Goal: Use online tool/utility: Utilize a website feature to perform a specific function

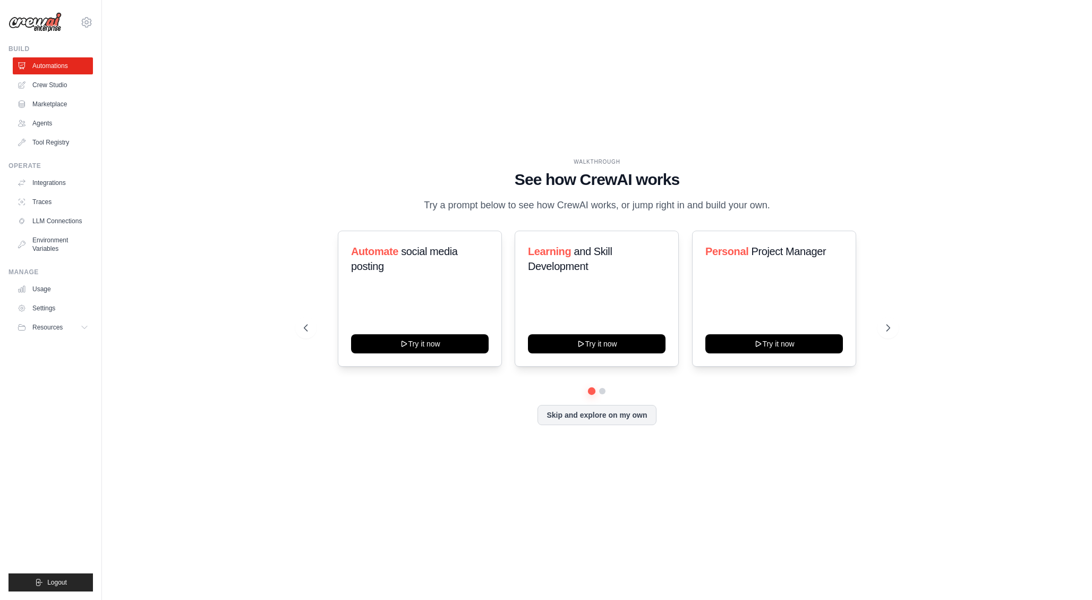
click at [155, 124] on div "WALKTHROUGH See how [PERSON_NAME] works Try a prompt below to see how [PERSON_N…" at bounding box center [597, 300] width 956 height 579
click at [131, 127] on div "WALKTHROUGH See how [PERSON_NAME] works Try a prompt below to see how [PERSON_N…" at bounding box center [597, 300] width 956 height 579
click at [50, 287] on link "Usage" at bounding box center [54, 289] width 80 height 17
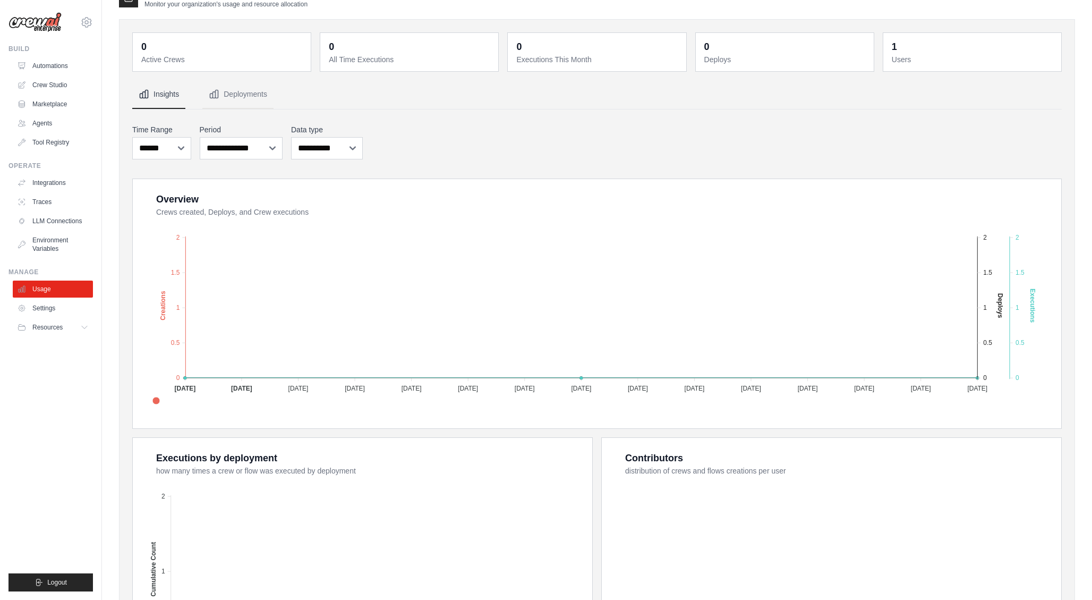
scroll to position [26, 0]
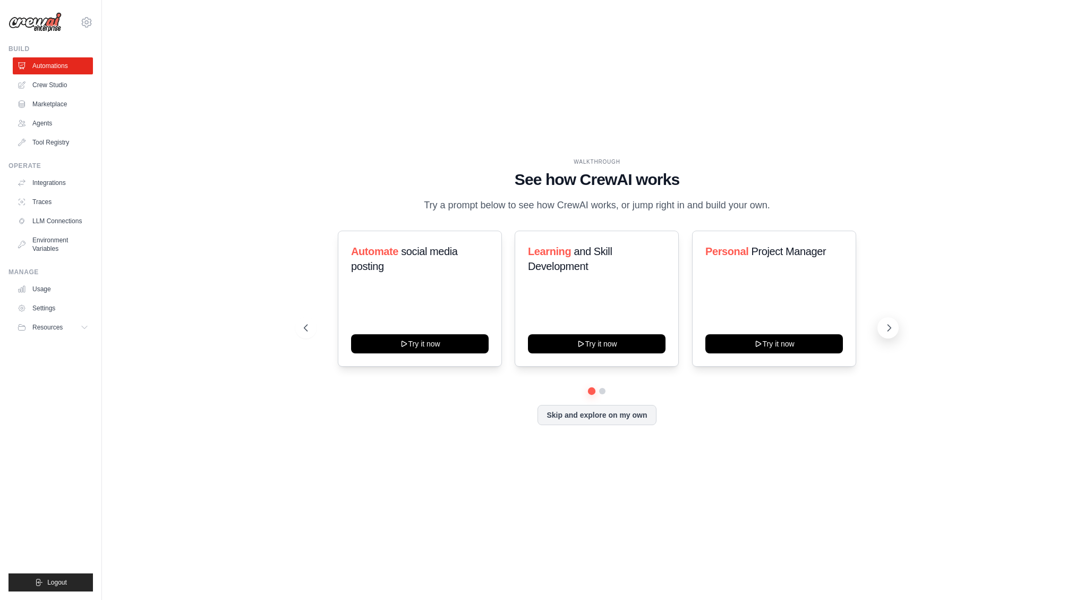
click at [888, 325] on icon at bounding box center [889, 328] width 3 height 6
click at [890, 327] on icon at bounding box center [889, 328] width 3 height 6
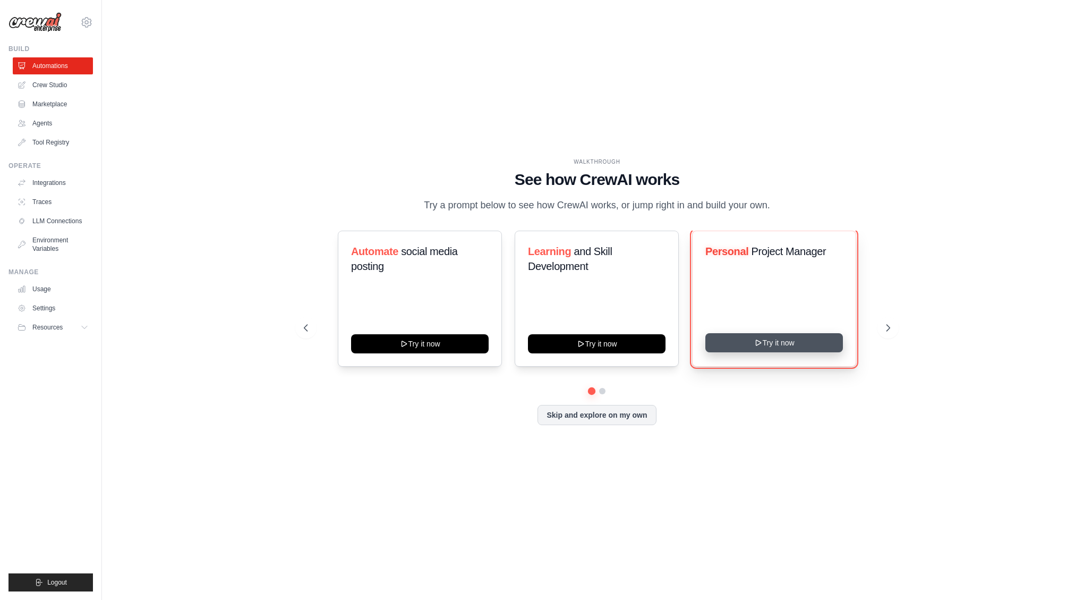
click at [794, 351] on button "Try it now" at bounding box center [775, 342] width 138 height 19
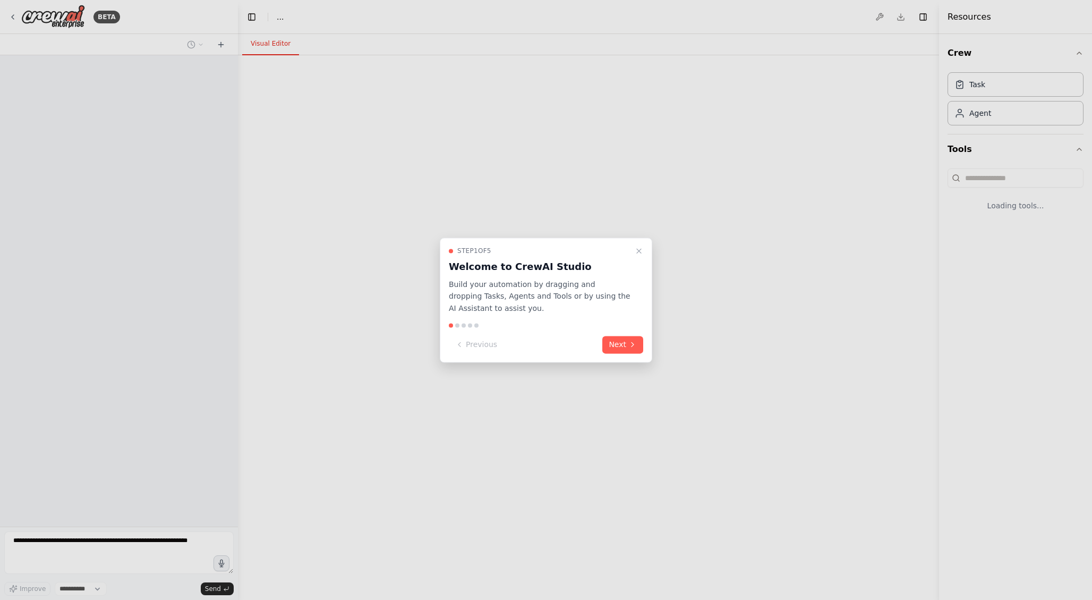
select select "****"
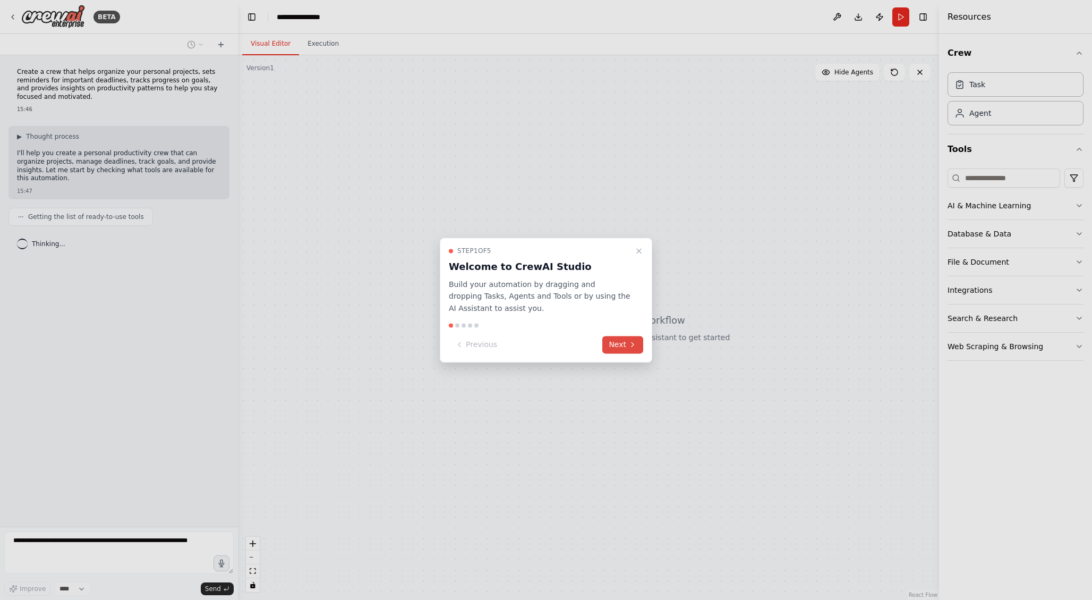
click at [628, 341] on icon at bounding box center [632, 345] width 9 height 9
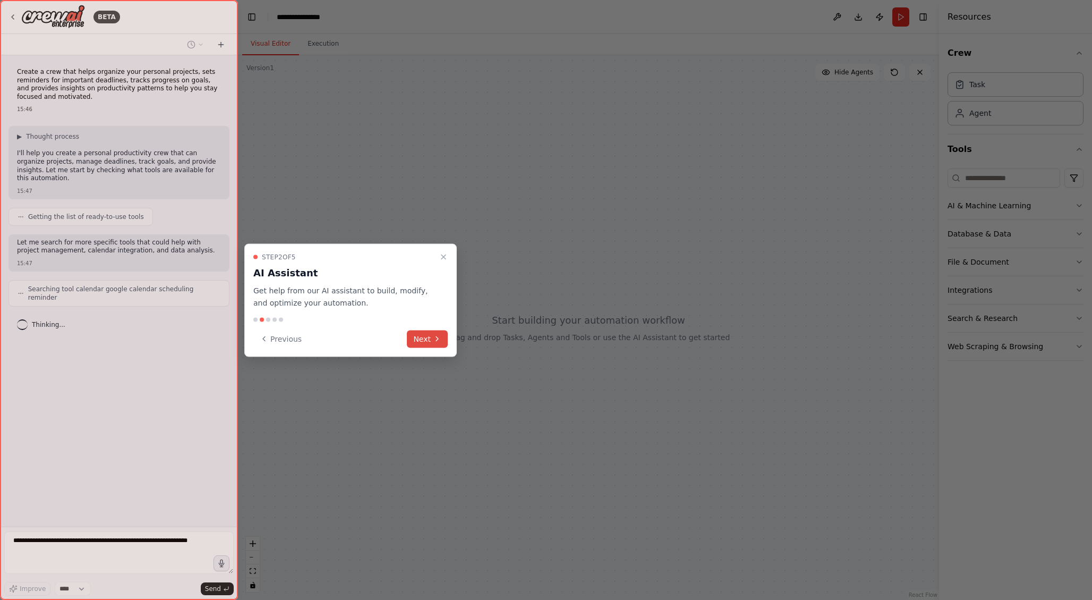
click at [440, 339] on icon at bounding box center [437, 339] width 9 height 9
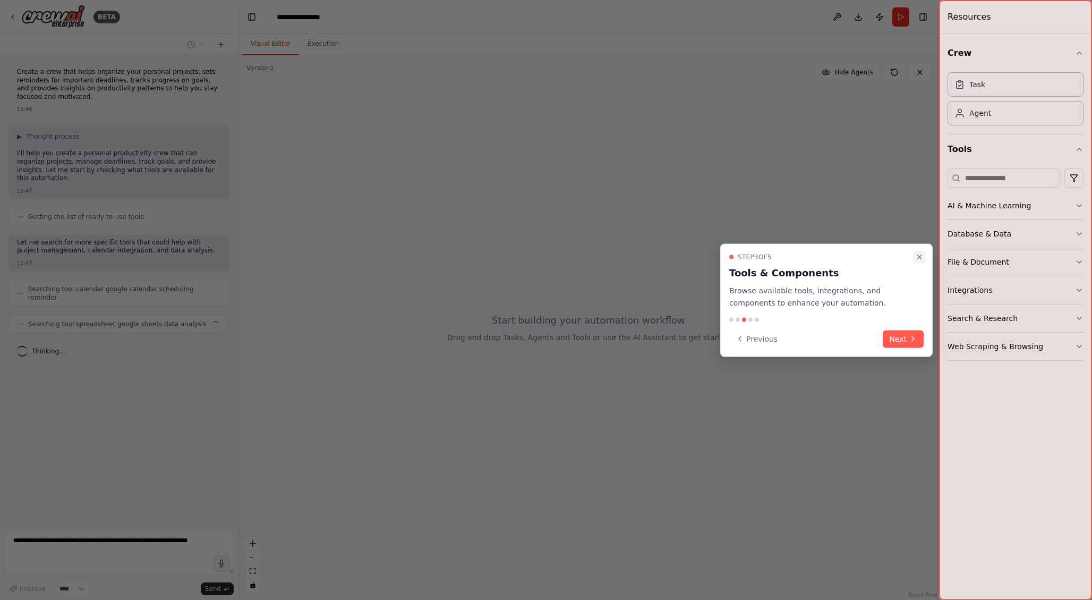
click at [925, 258] on button "Close walkthrough" at bounding box center [919, 257] width 13 height 13
